Goal: Book appointment/travel/reservation

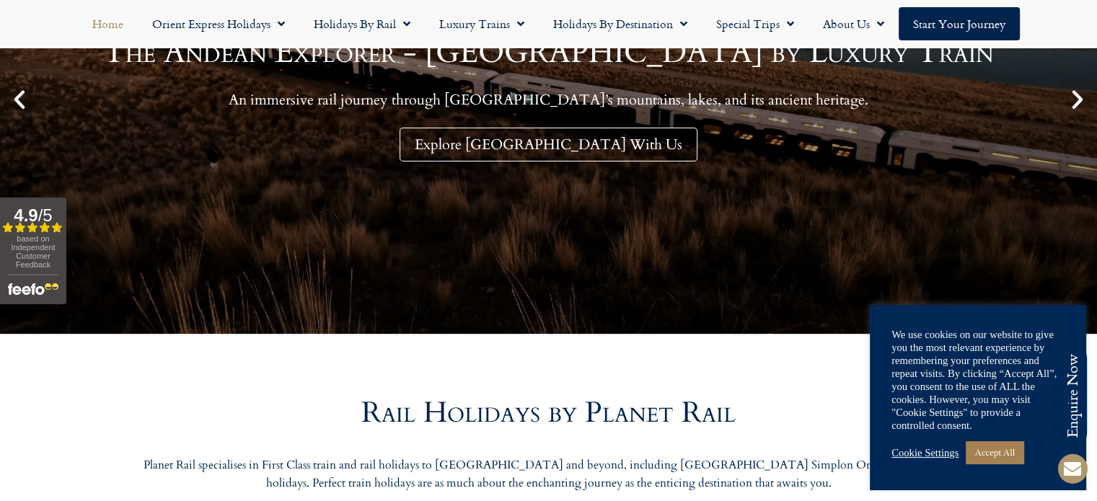
scroll to position [312, 0]
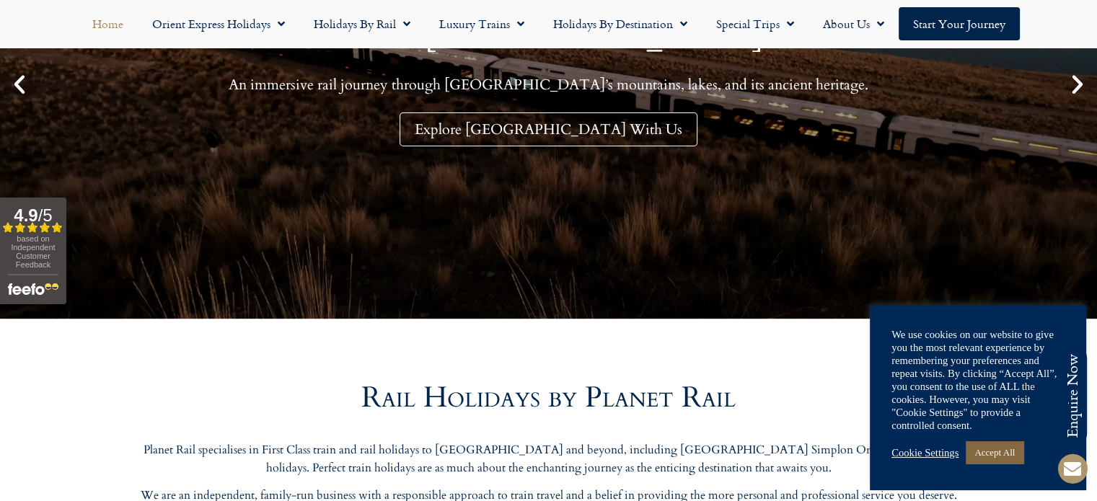
click at [1007, 451] on link "Accept All" at bounding box center [995, 452] width 58 height 22
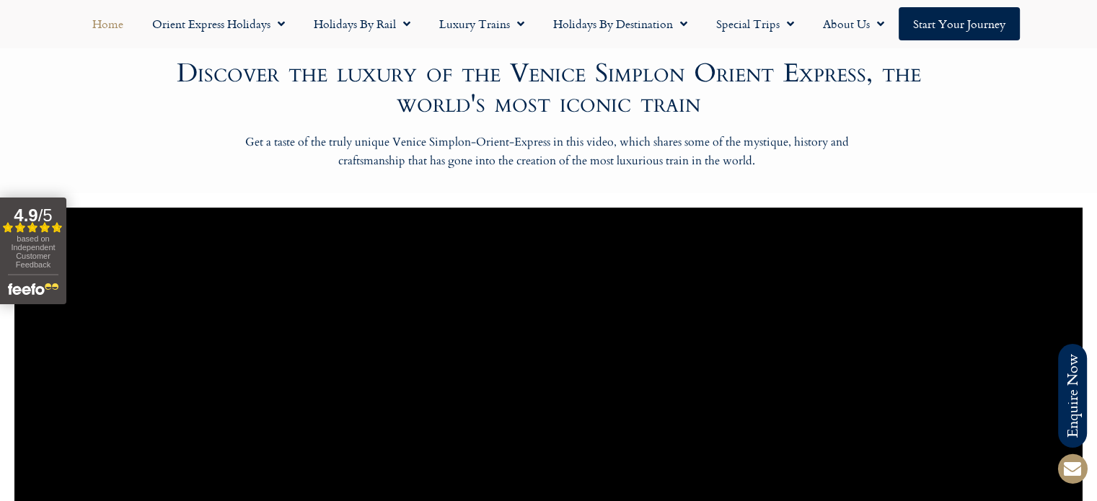
scroll to position [753, 0]
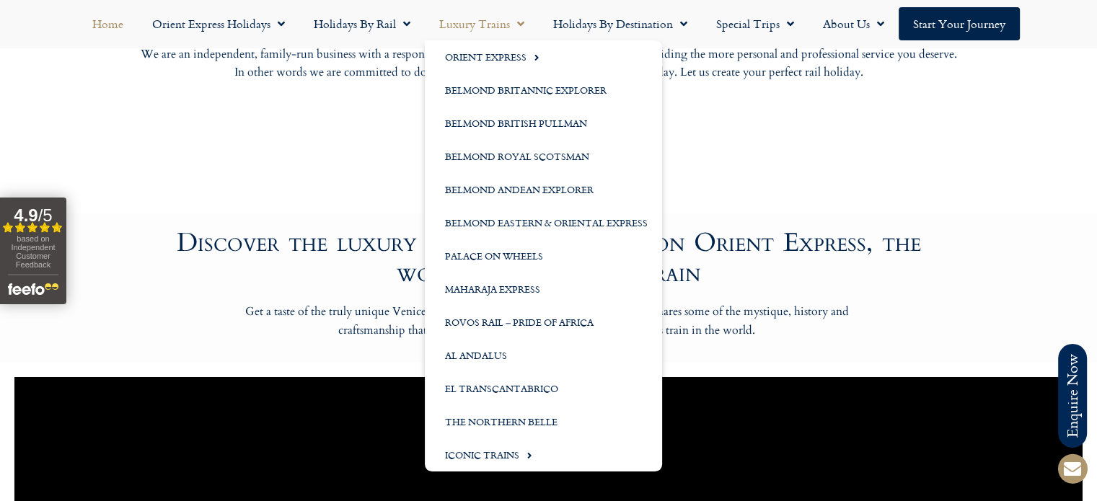
click at [508, 14] on link "Luxury Trains" at bounding box center [482, 23] width 114 height 33
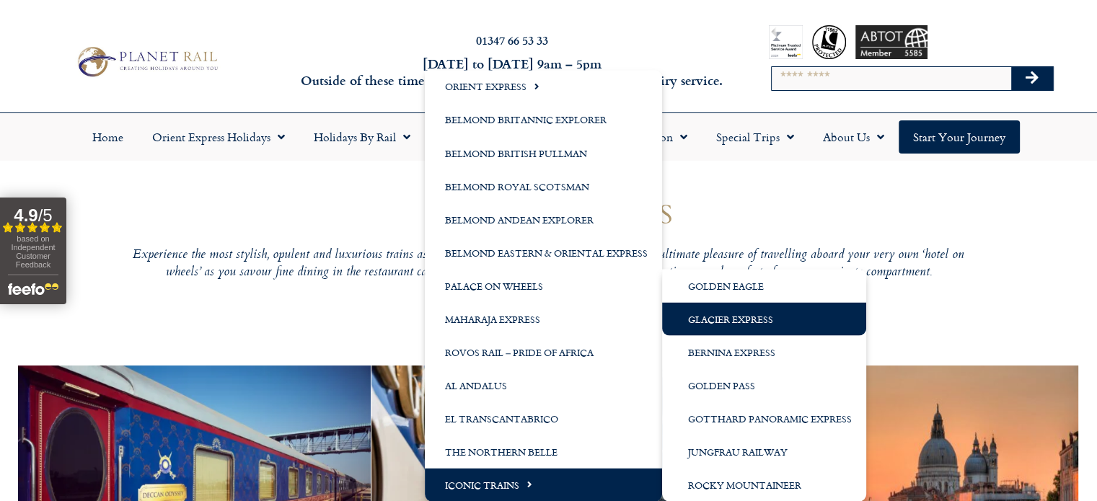
click at [744, 324] on link "Glacier Express" at bounding box center [764, 318] width 204 height 33
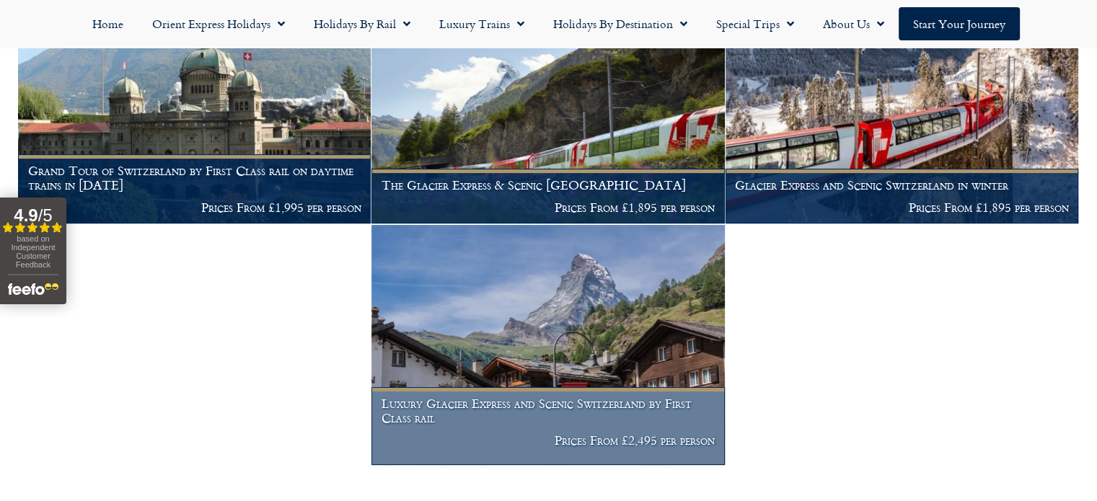
scroll to position [363, 0]
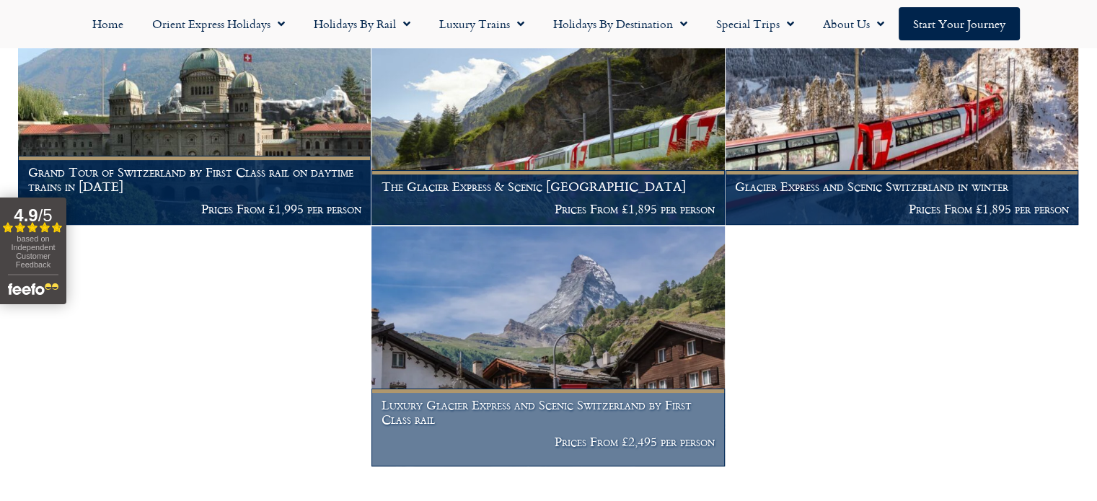
click at [606, 330] on img at bounding box center [547, 346] width 353 height 240
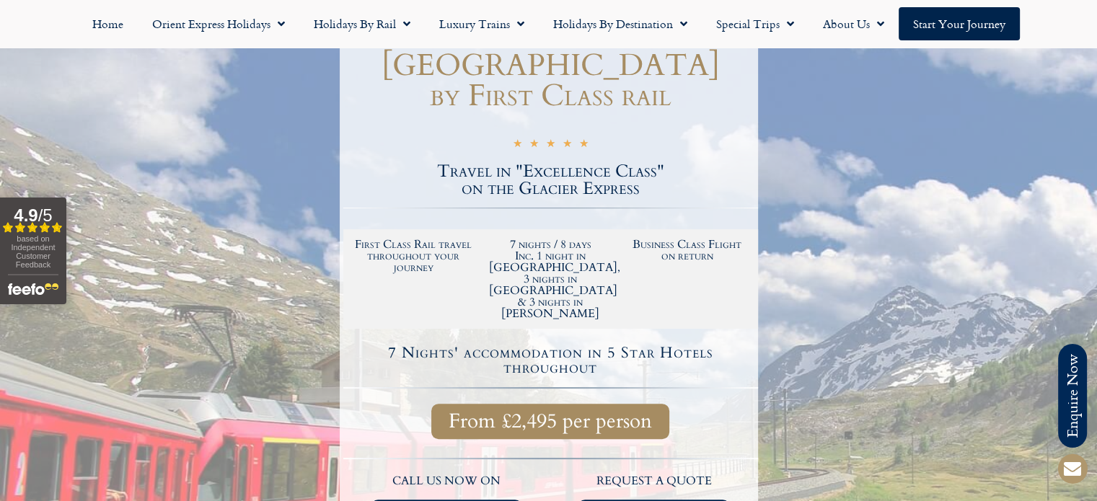
scroll to position [314, 0]
click at [513, 412] on span "From £2,495 per person" at bounding box center [550, 421] width 203 height 18
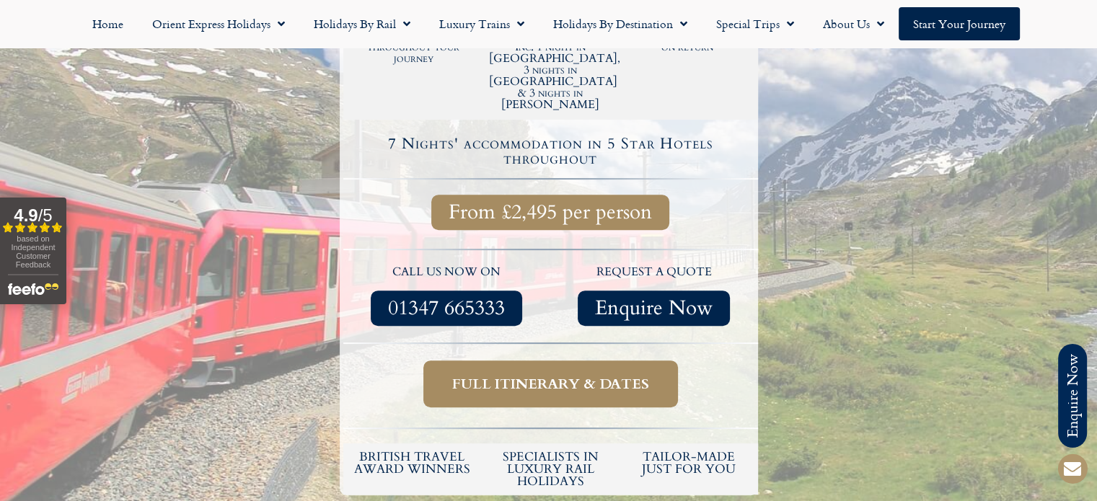
scroll to position [524, 0]
click at [558, 374] on span "Full itinerary & dates" at bounding box center [550, 383] width 197 height 18
click at [551, 360] on link "Full itinerary & dates" at bounding box center [550, 383] width 255 height 47
click at [568, 374] on span "Full itinerary & dates" at bounding box center [550, 383] width 197 height 18
click at [502, 374] on span "Full itinerary & dates" at bounding box center [550, 383] width 197 height 18
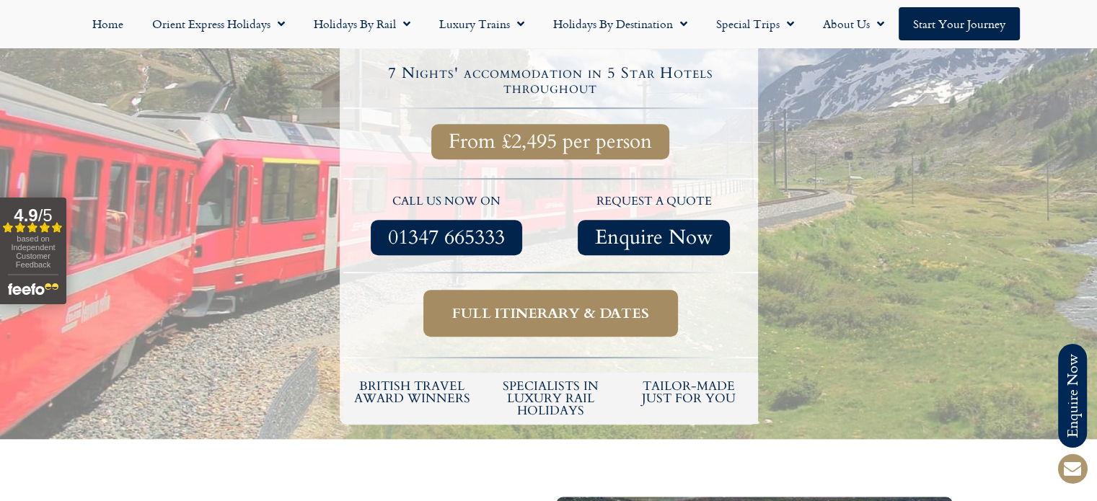
scroll to position [567, 0]
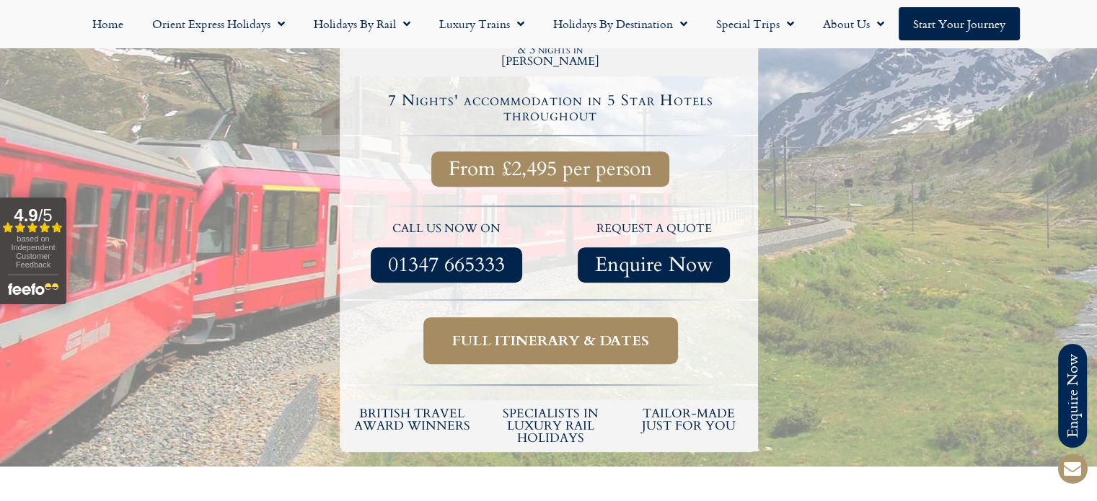
click at [672, 256] on span "Enquire Now" at bounding box center [654, 265] width 118 height 18
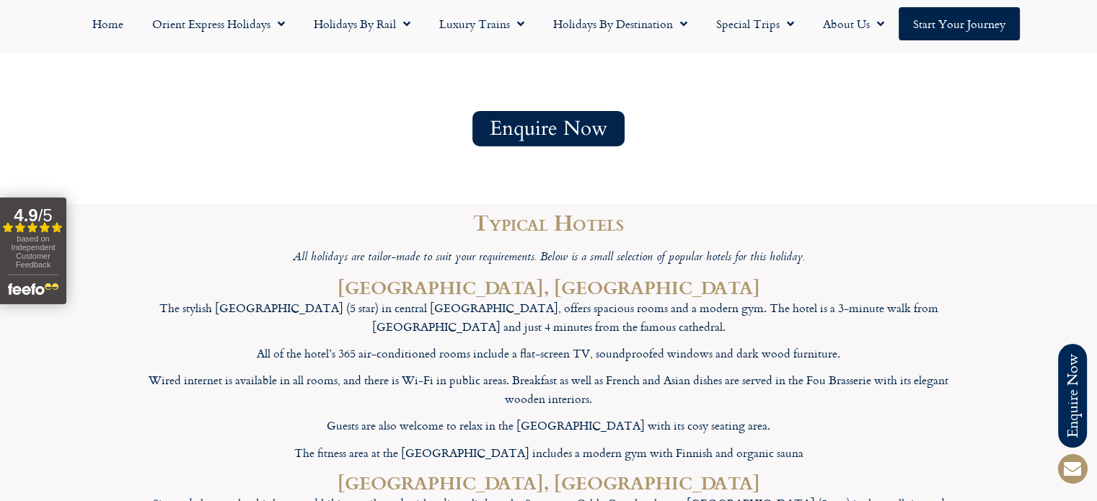
scroll to position [5244, 0]
